Goal: Task Accomplishment & Management: Manage account settings

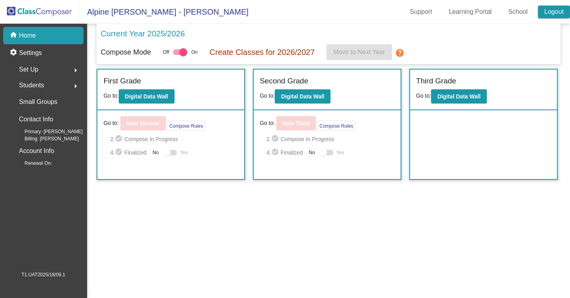
click at [558, 12] on link "Logout" at bounding box center [554, 12] width 32 height 13
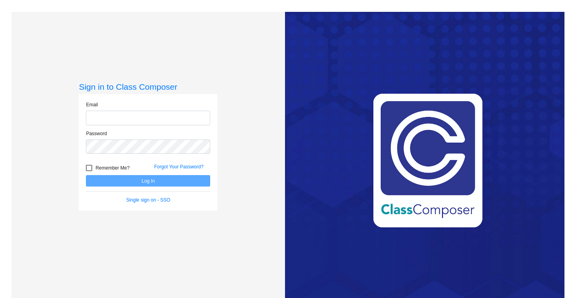
click at [328, 212] on div "Love Class Composer? Share it with a friend! If you're happy with Class Compose…" at bounding box center [424, 161] width 279 height 298
drag, startPoint x: 253, startPoint y: 112, endPoint x: 249, endPoint y: 276, distance: 163.5
click at [168, 120] on input "email" at bounding box center [148, 118] width 124 height 15
paste input "[EMAIL_ADDRESS][DOMAIN_NAME]"
type input "[EMAIL_ADDRESS][DOMAIN_NAME]"
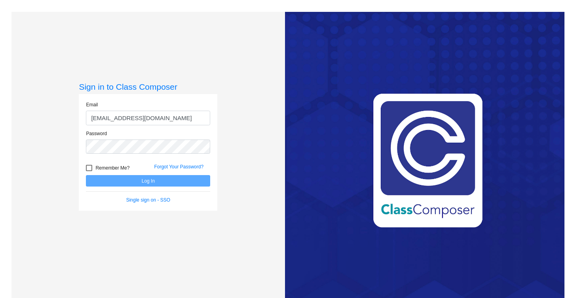
click at [268, 163] on div "Sign in to Class Composer Email [EMAIL_ADDRESS][DOMAIN_NAME] Password Remember …" at bounding box center [147, 161] width 273 height 298
click at [176, 154] on div "Password" at bounding box center [148, 144] width 136 height 29
click at [190, 185] on button "Log In" at bounding box center [148, 180] width 124 height 11
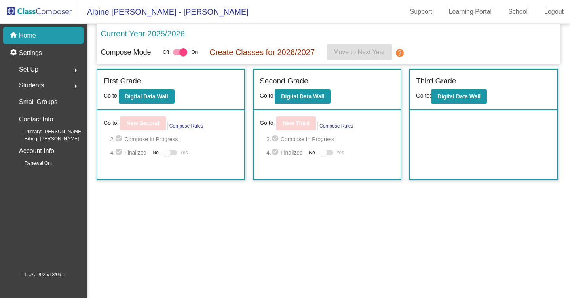
click at [50, 67] on div "Set Up arrow_right" at bounding box center [46, 70] width 76 height 16
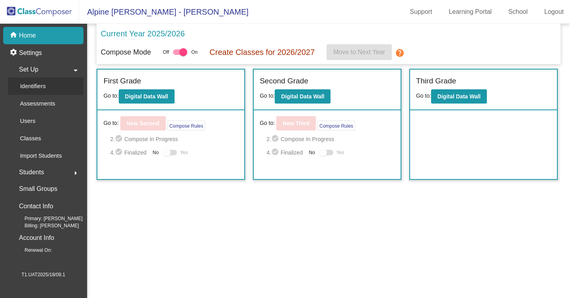
click at [39, 86] on p "Identifiers" at bounding box center [33, 86] width 26 height 9
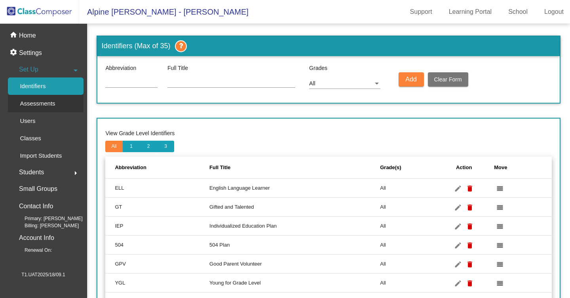
click at [41, 104] on p "Assessments" at bounding box center [37, 103] width 35 height 9
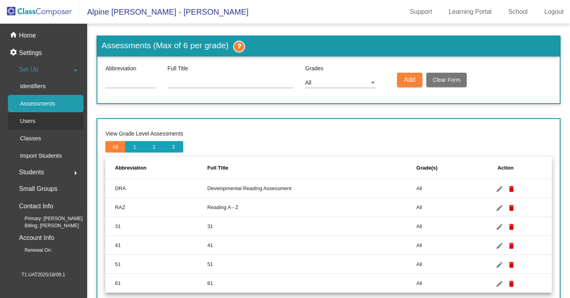
click at [33, 124] on p "Users" at bounding box center [27, 120] width 15 height 9
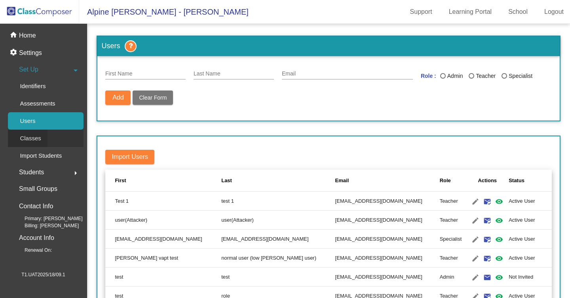
click at [38, 136] on p "Classes" at bounding box center [30, 138] width 21 height 9
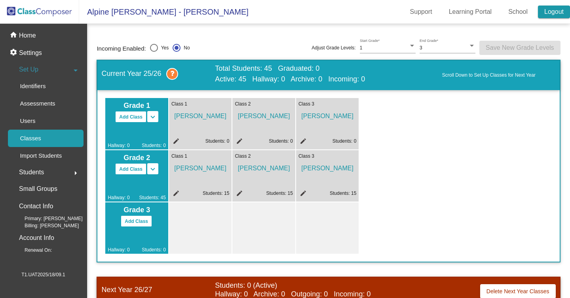
click at [558, 7] on link "Logout" at bounding box center [554, 12] width 32 height 13
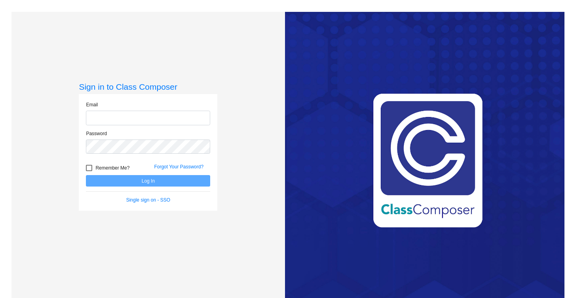
click at [365, 116] on div "Love Class Composer? Share it with a friend! If you're happy with Class Compose…" at bounding box center [424, 161] width 279 height 298
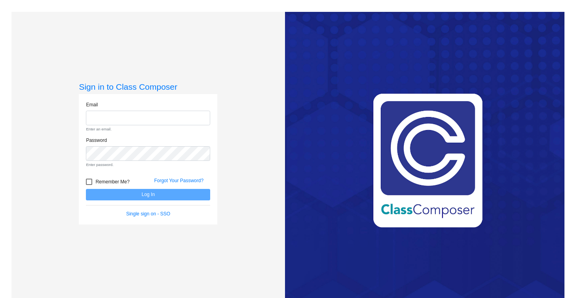
click at [103, 179] on span "Remember Me?" at bounding box center [112, 181] width 34 height 9
click at [89, 185] on input "Remember Me?" at bounding box center [89, 185] width 0 height 0
click at [103, 179] on span "Remember Me?" at bounding box center [112, 181] width 34 height 9
click at [89, 185] on input "Remember Me?" at bounding box center [89, 185] width 0 height 0
checkbox input "false"
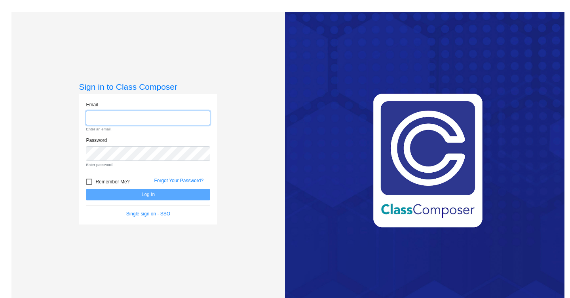
click at [155, 122] on input "email" at bounding box center [148, 118] width 124 height 15
paste input "mc6272522.3hzkwxoc@mailosaur.net"
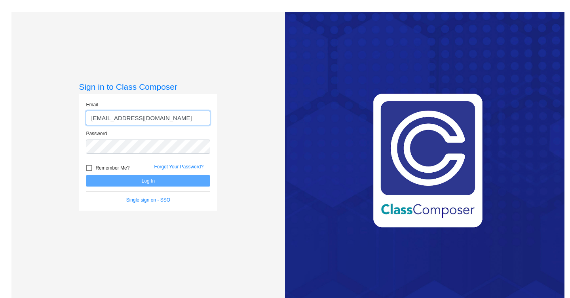
type input "mc6272522.3hzkwxoc@mailosaur.net"
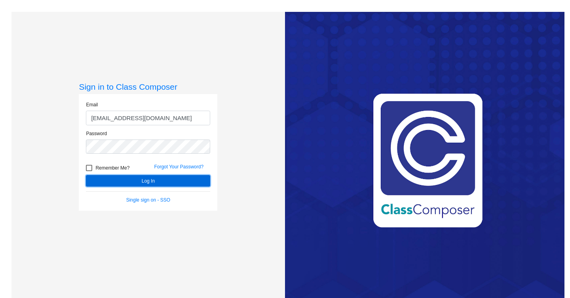
click at [196, 182] on button "Log In" at bounding box center [148, 180] width 124 height 11
